Goal: Register for event/course

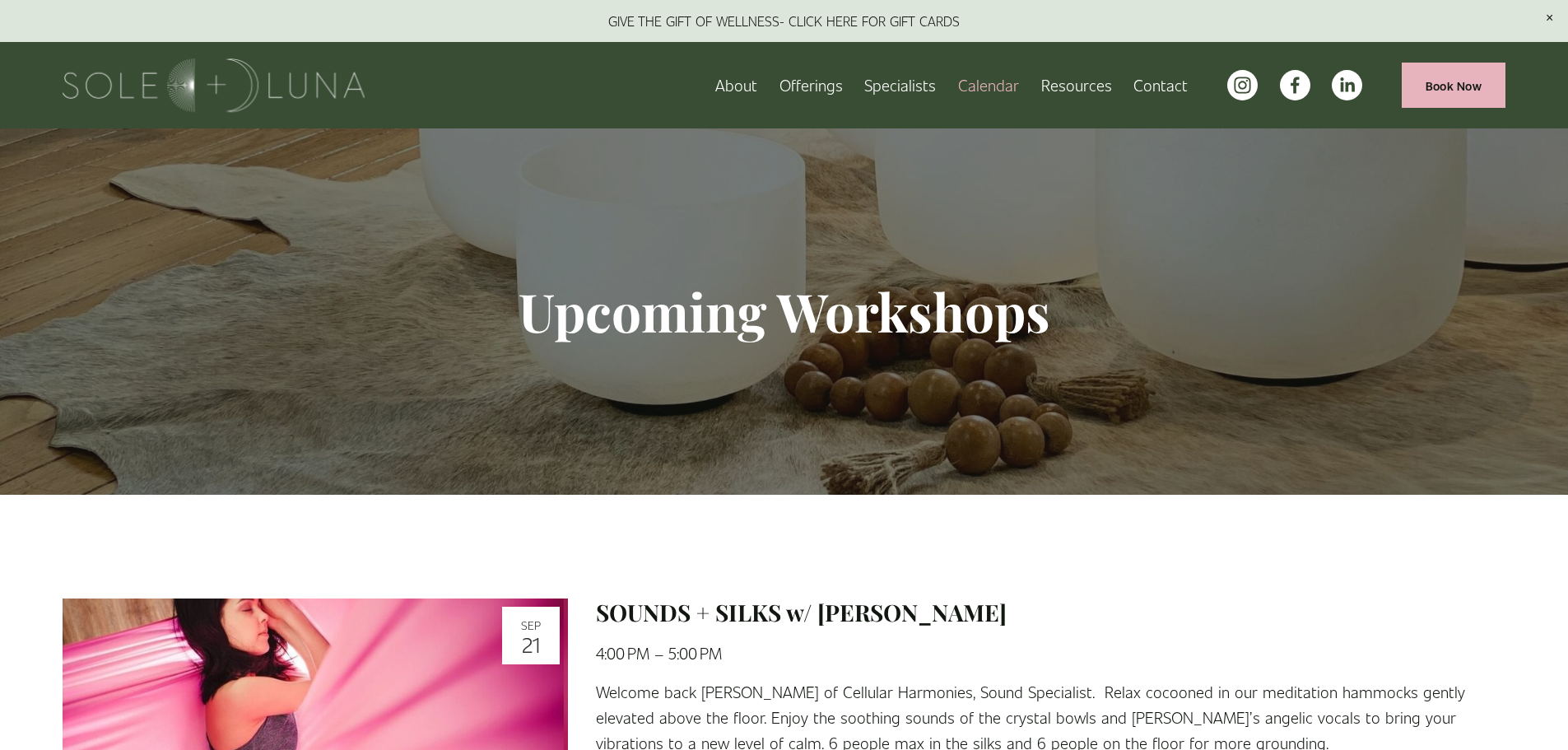
drag, startPoint x: 1567, startPoint y: 97, endPoint x: 1554, endPoint y: 167, distance: 71.2
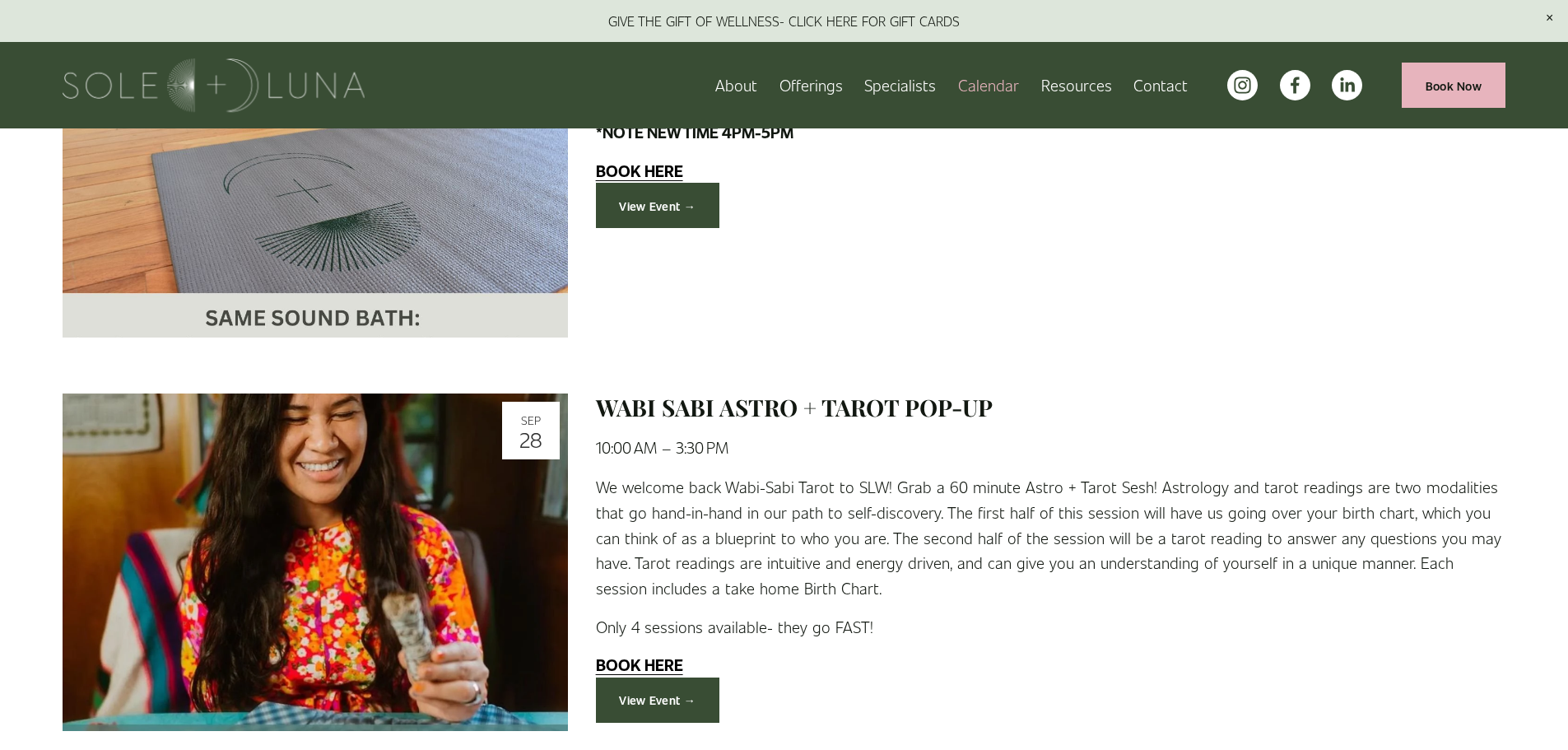
scroll to position [1052, 0]
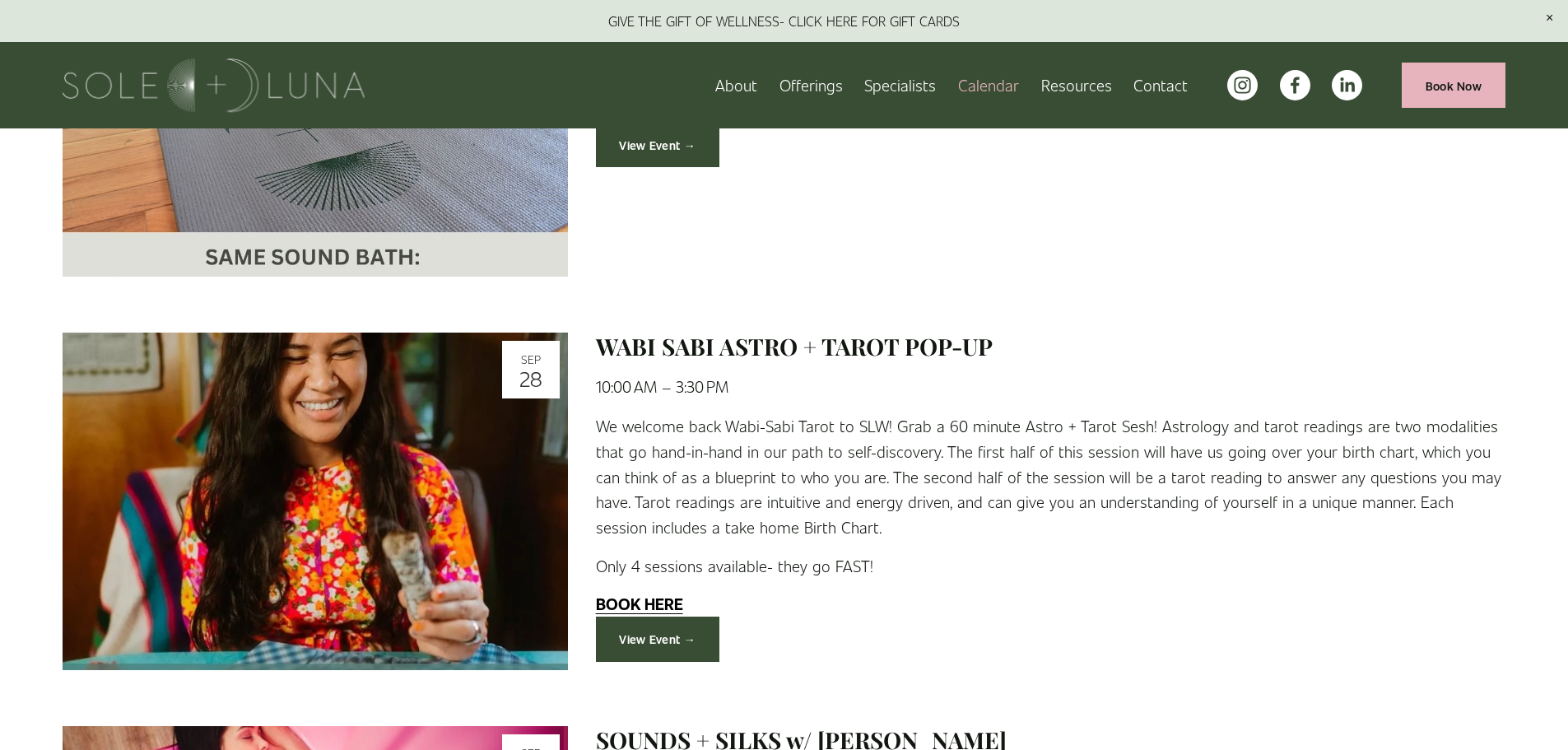
click at [652, 635] on link "View Event →" at bounding box center [657, 638] width 125 height 46
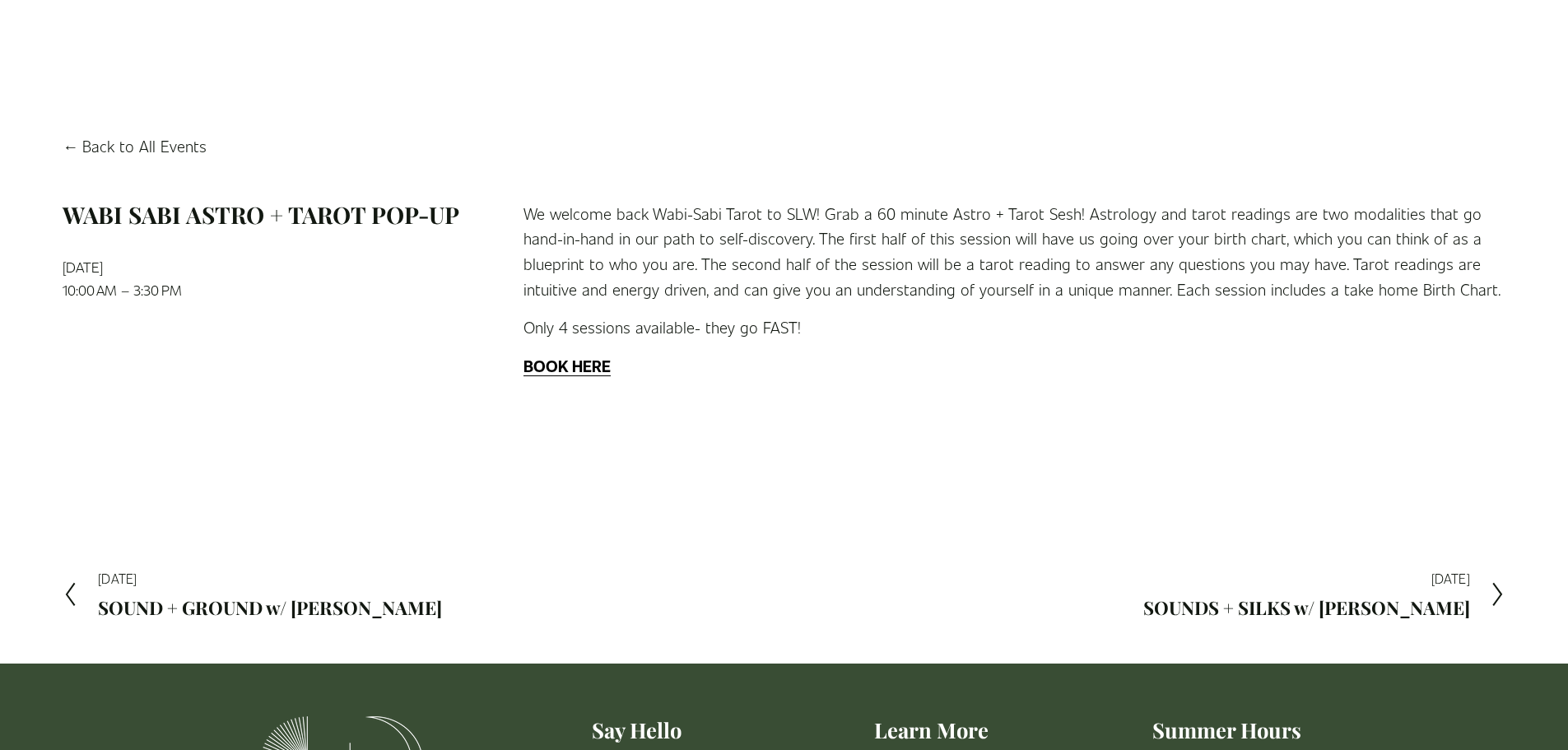
scroll to position [71, 0]
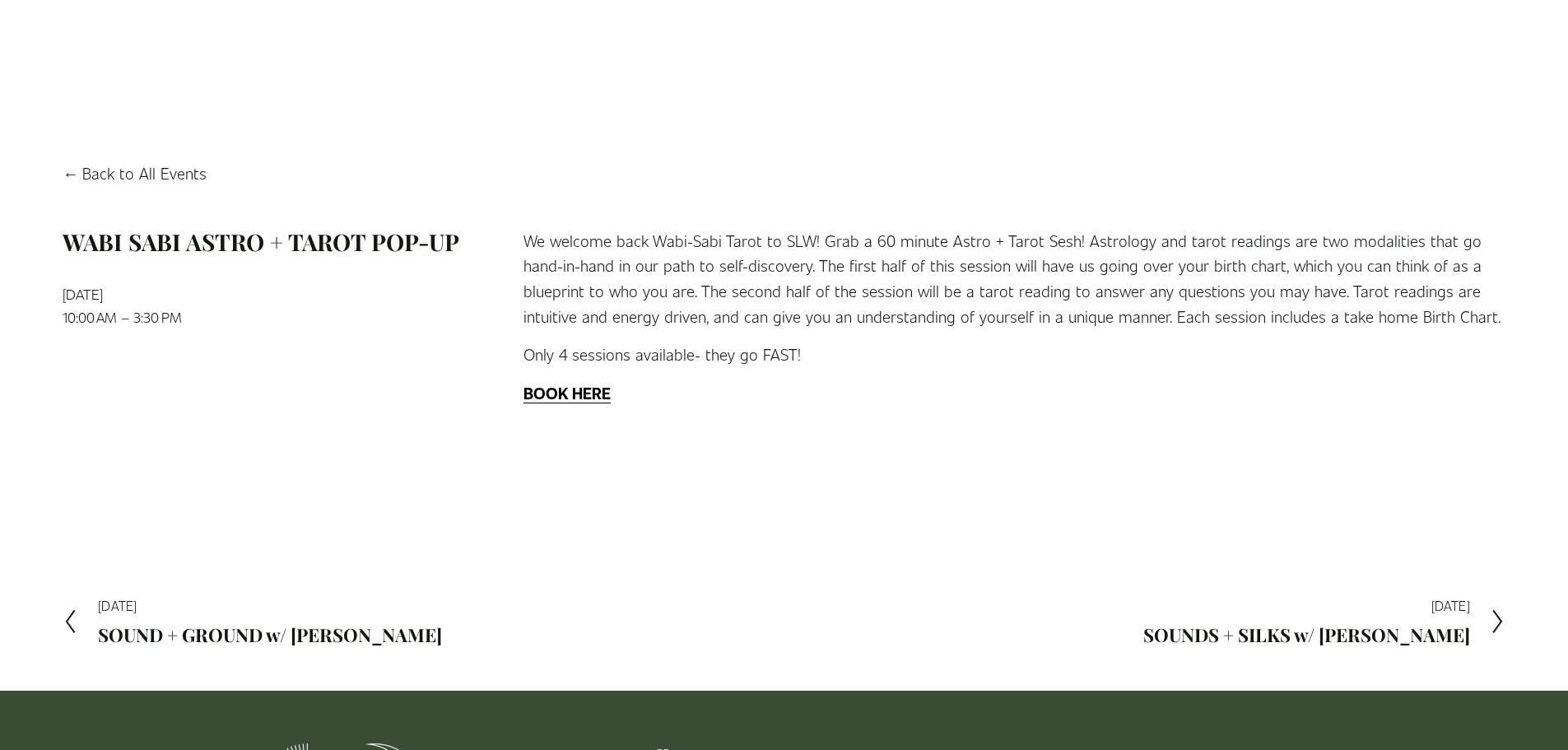
click at [550, 395] on strong "BOOK HERE" at bounding box center [567, 392] width 88 height 21
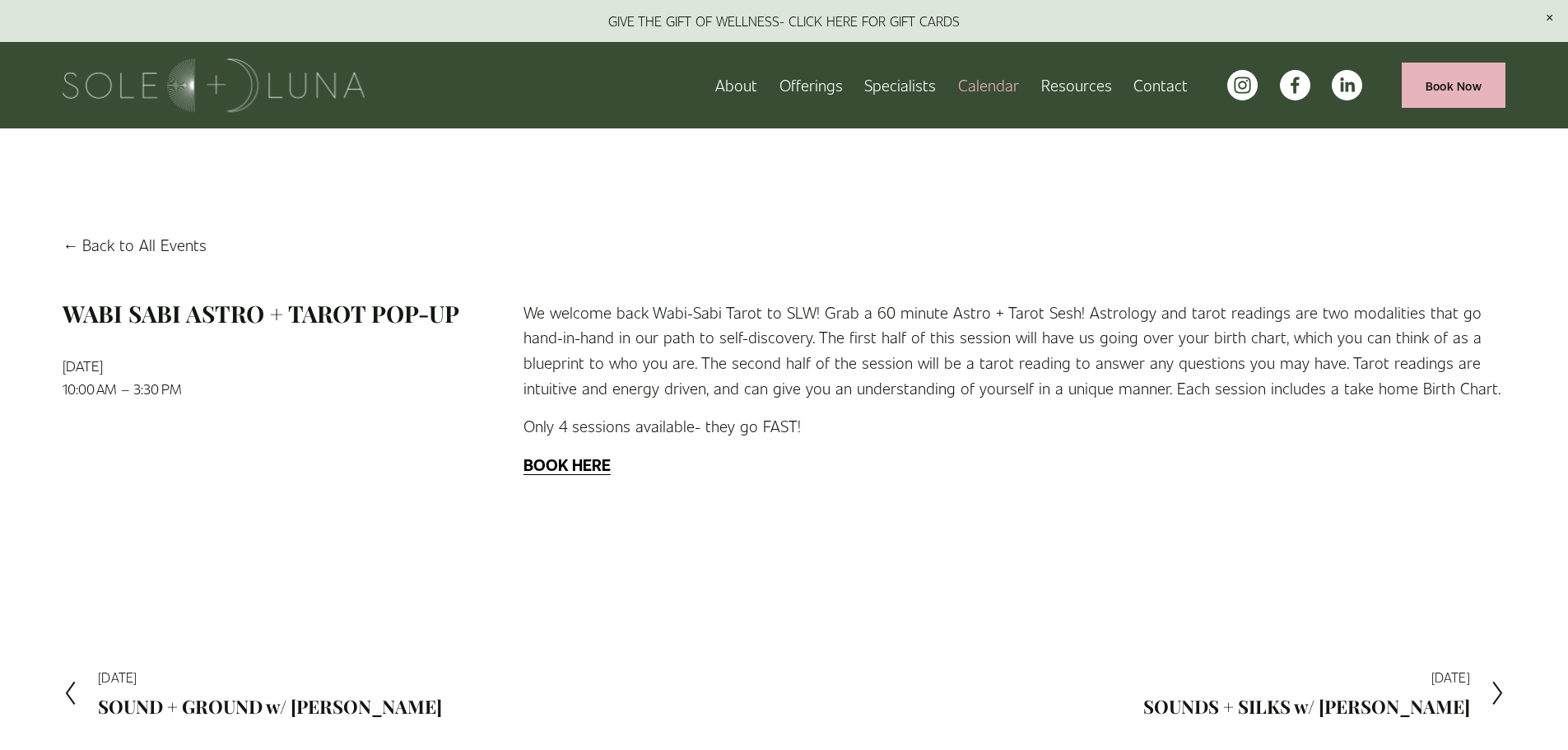
click at [125, 249] on link "Back to All Events" at bounding box center [135, 245] width 144 height 26
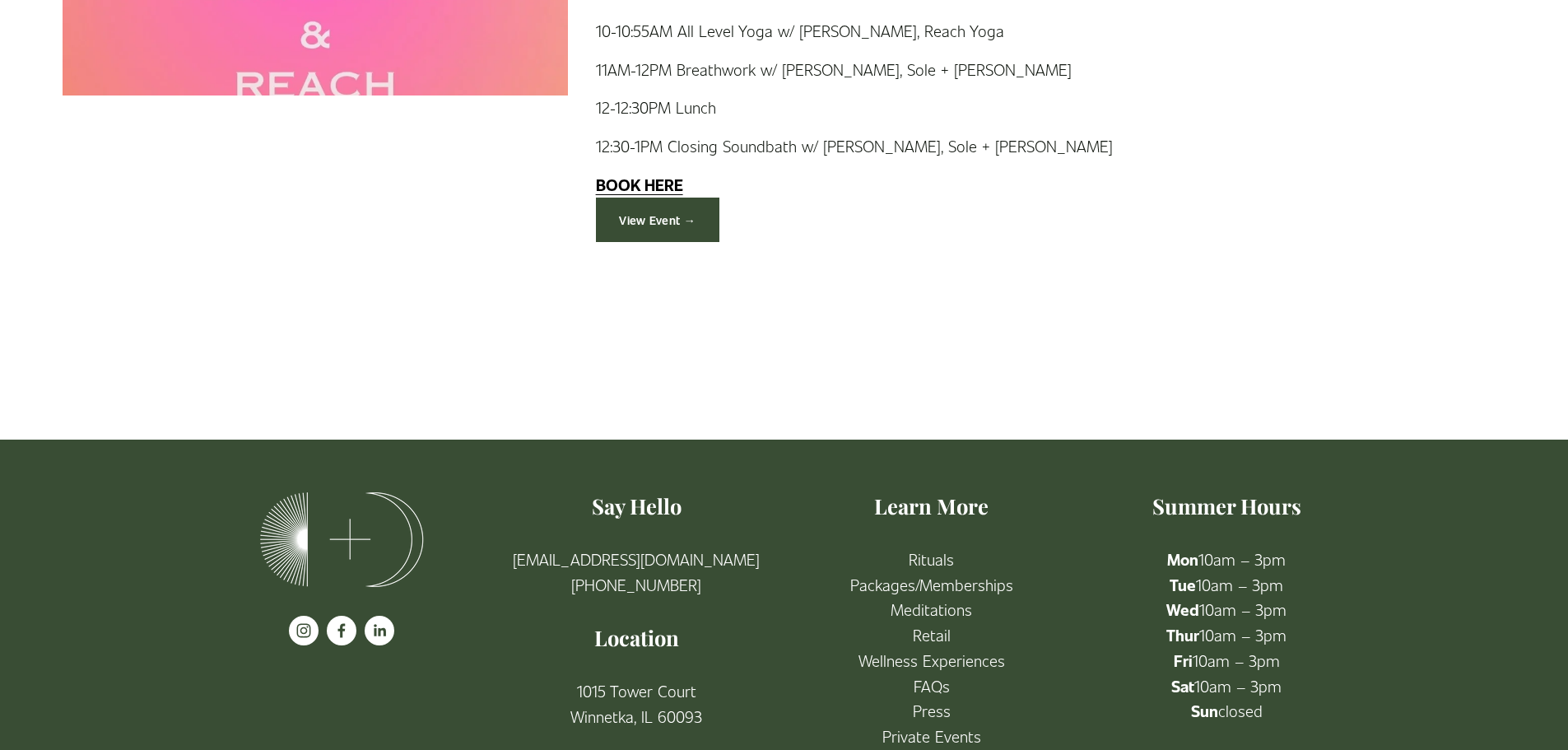
scroll to position [4072, 0]
